Goal: Share content: Share content

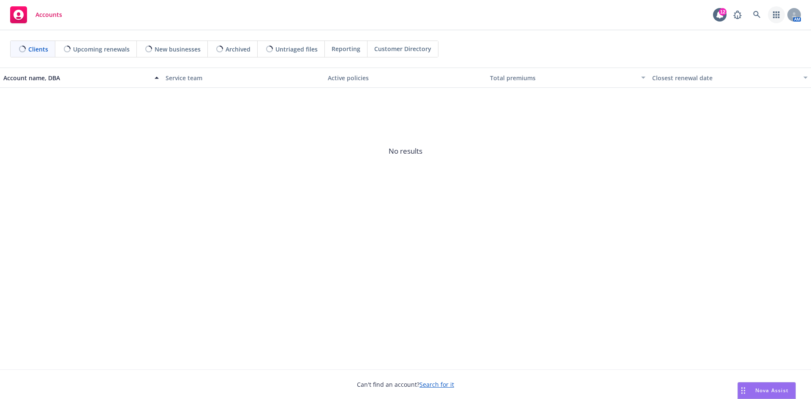
click at [777, 12] on icon "button" at bounding box center [776, 14] width 7 height 7
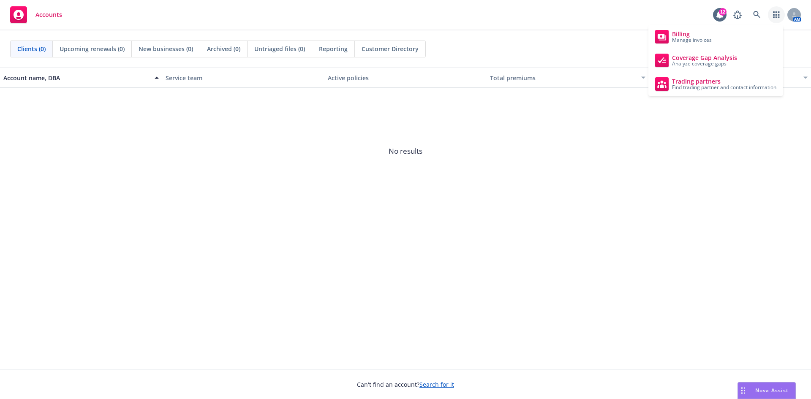
click at [591, 152] on span "No results" at bounding box center [405, 151] width 811 height 127
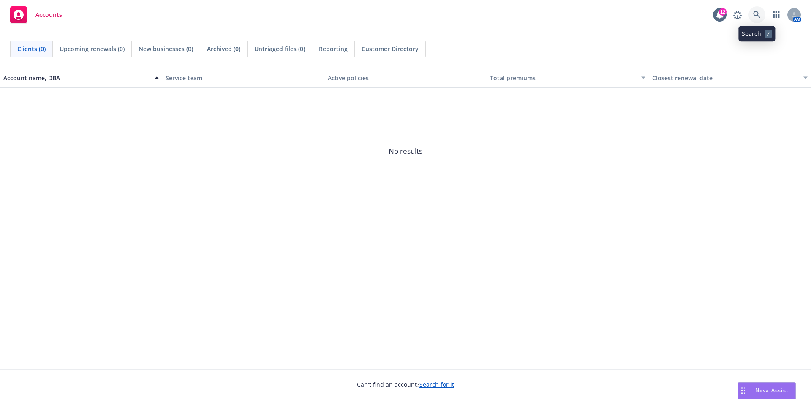
click at [759, 12] on icon at bounding box center [757, 15] width 8 height 8
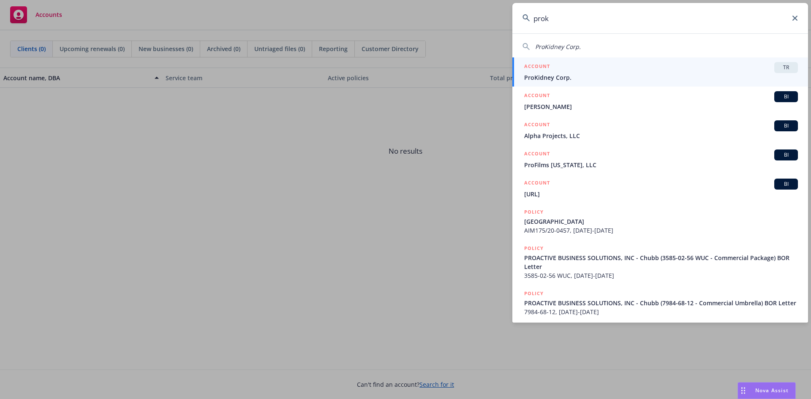
type input "prok"
click at [578, 73] on div "ACCOUNT TR" at bounding box center [661, 67] width 274 height 11
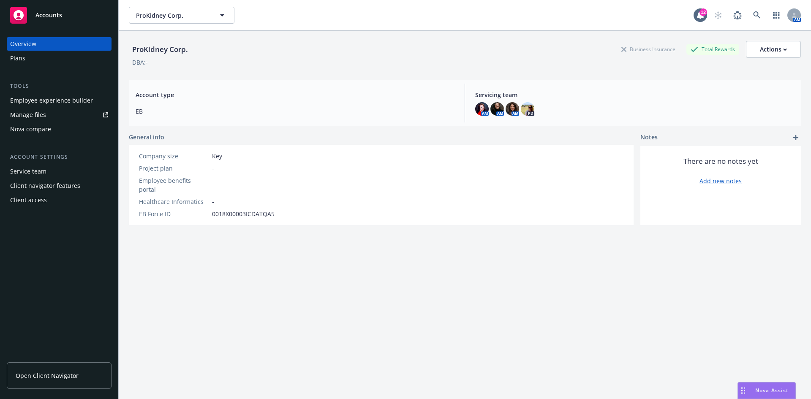
click at [55, 100] on div "Employee experience builder" at bounding box center [51, 101] width 83 height 14
click at [773, 385] on div "Nova Assist" at bounding box center [766, 390] width 57 height 16
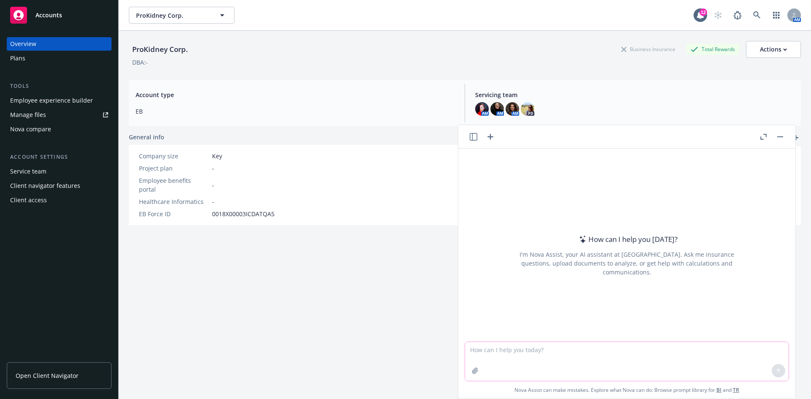
click at [632, 357] on textarea at bounding box center [626, 361] width 323 height 39
type textarea "h"
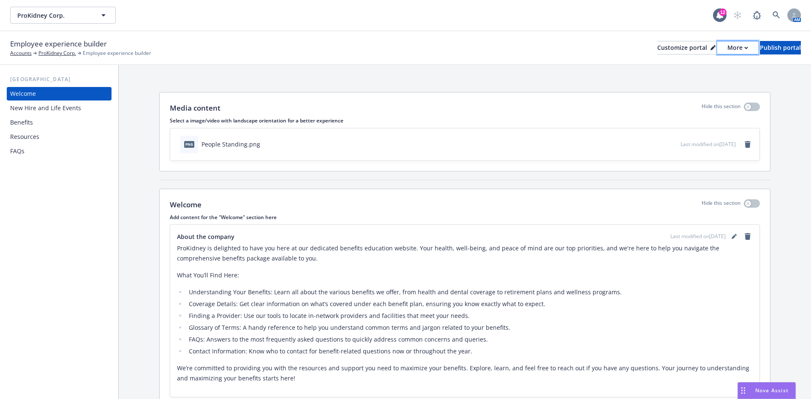
click at [727, 46] on div "More" at bounding box center [737, 47] width 21 height 13
click at [704, 81] on link "Copy portal link" at bounding box center [692, 83] width 77 height 17
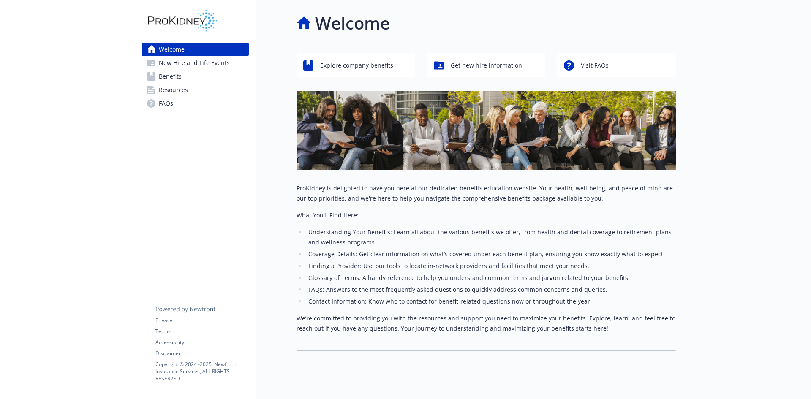
click at [184, 89] on span "Resources" at bounding box center [173, 90] width 29 height 14
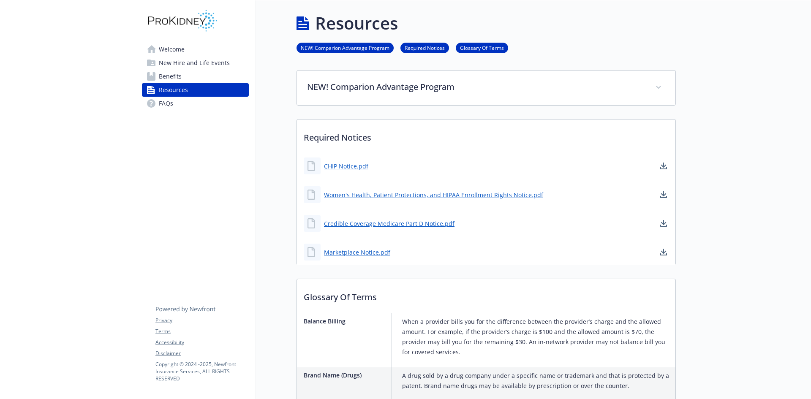
click at [179, 54] on span "Welcome" at bounding box center [172, 50] width 26 height 14
